Goal: Information Seeking & Learning: Learn about a topic

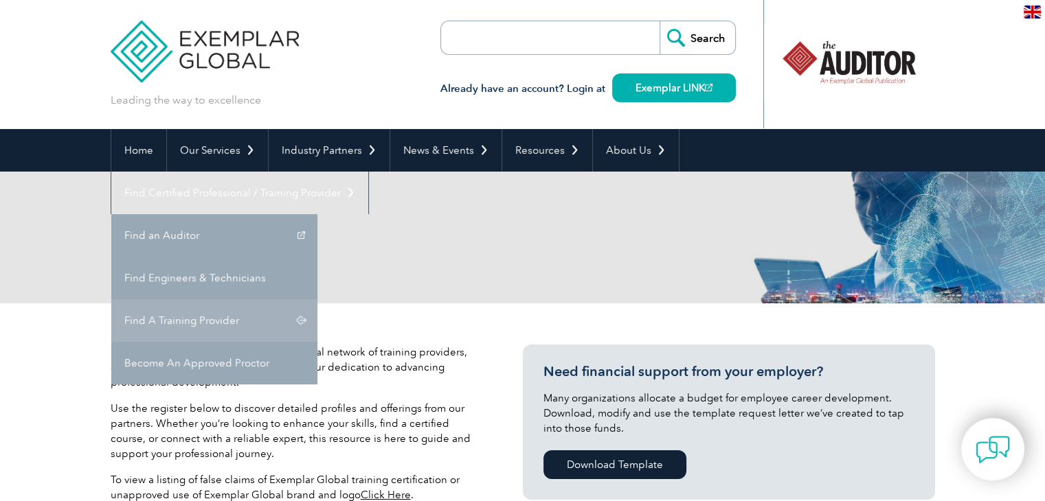
click at [317, 299] on link "Find A Training Provider" at bounding box center [214, 320] width 206 height 43
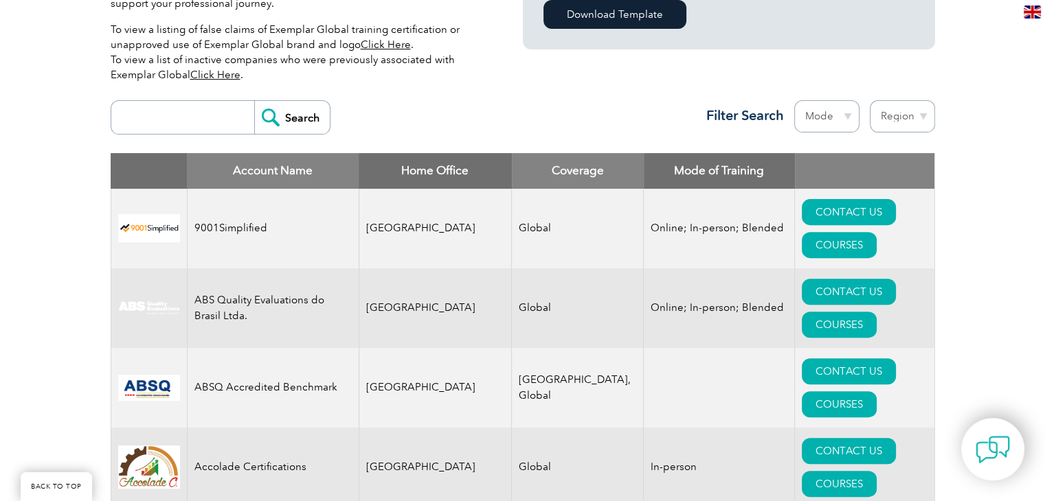
scroll to position [463, 0]
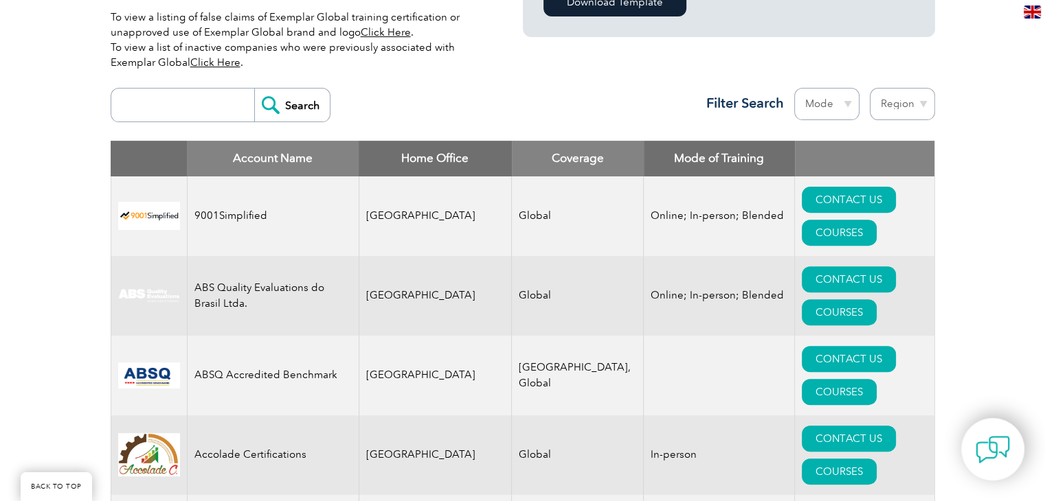
click at [181, 112] on input "search" at bounding box center [186, 105] width 136 height 33
type input "biqs"
click at [287, 100] on input "Search" at bounding box center [292, 105] width 76 height 33
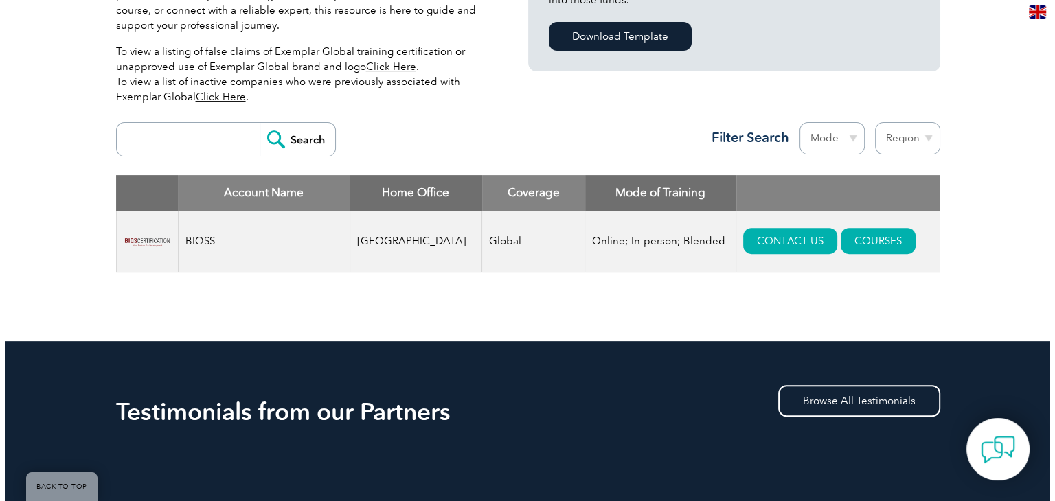
scroll to position [451, 0]
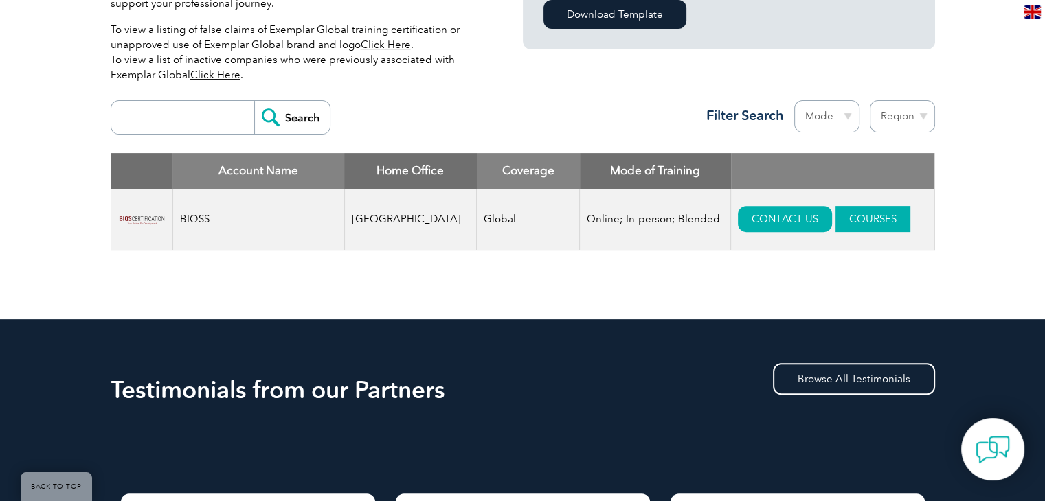
click at [869, 226] on link "COURSES" at bounding box center [872, 219] width 75 height 26
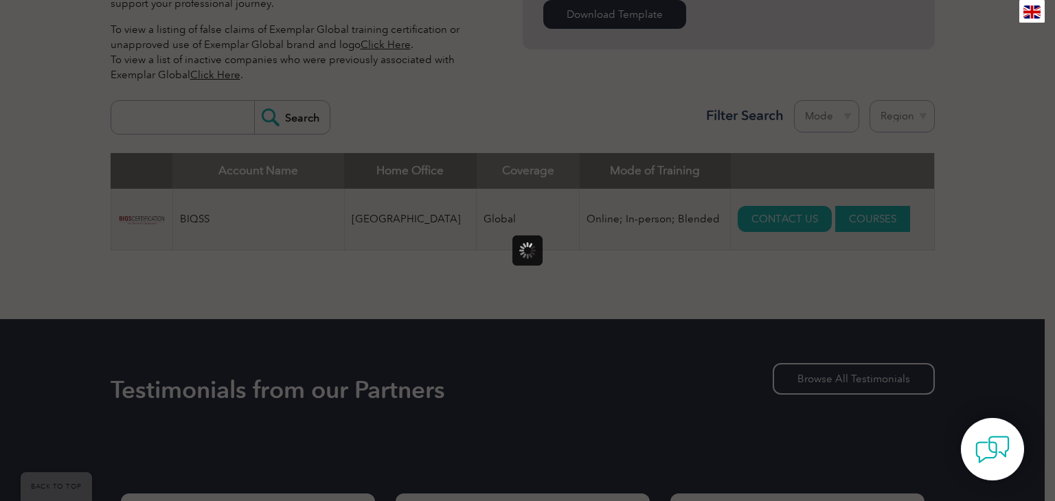
scroll to position [0, 0]
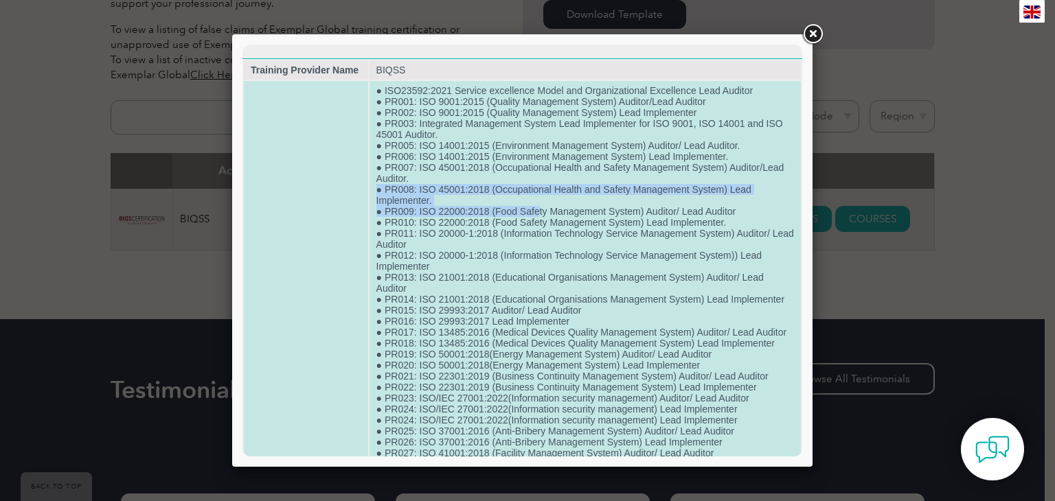
drag, startPoint x: 1111, startPoint y: 271, endPoint x: 535, endPoint y: 212, distance: 579.2
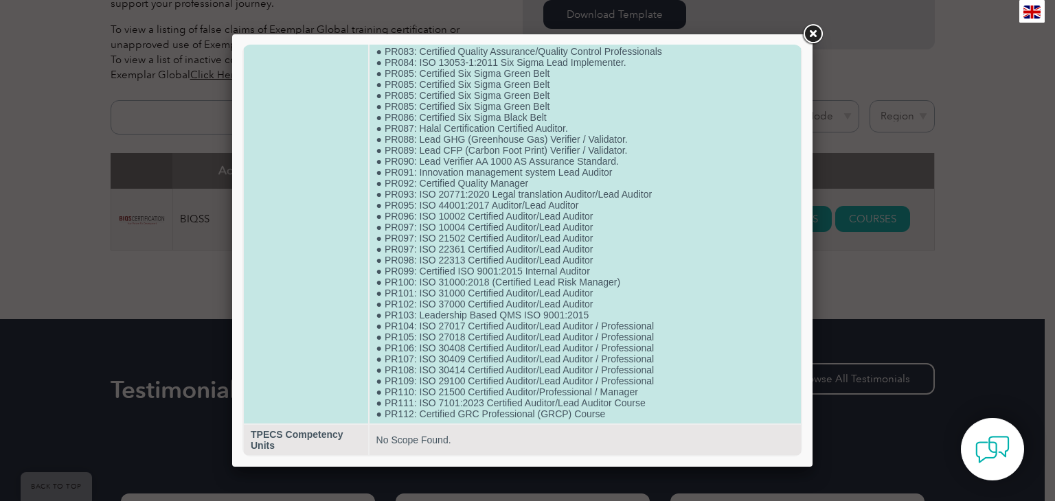
scroll to position [1059, 0]
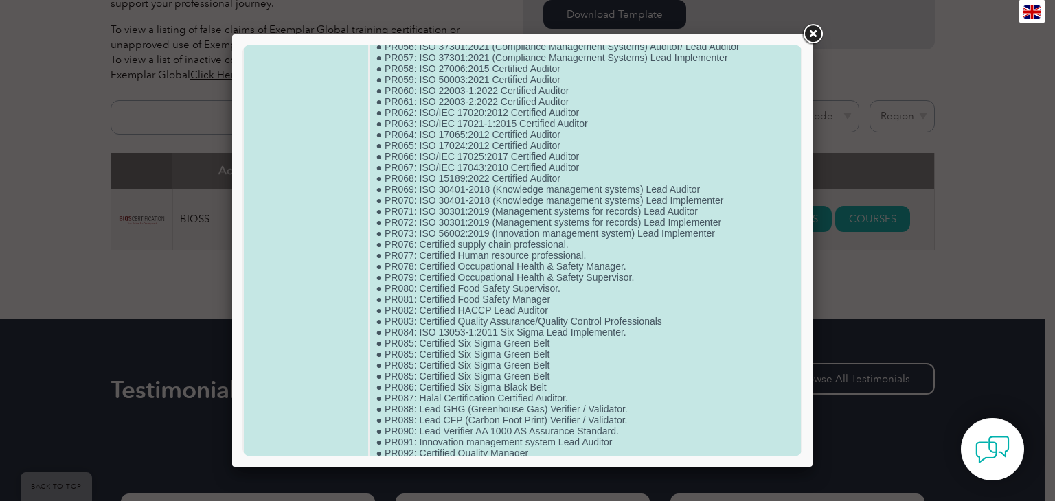
scroll to position [1062, 0]
